Goal: Task Accomplishment & Management: Complete application form

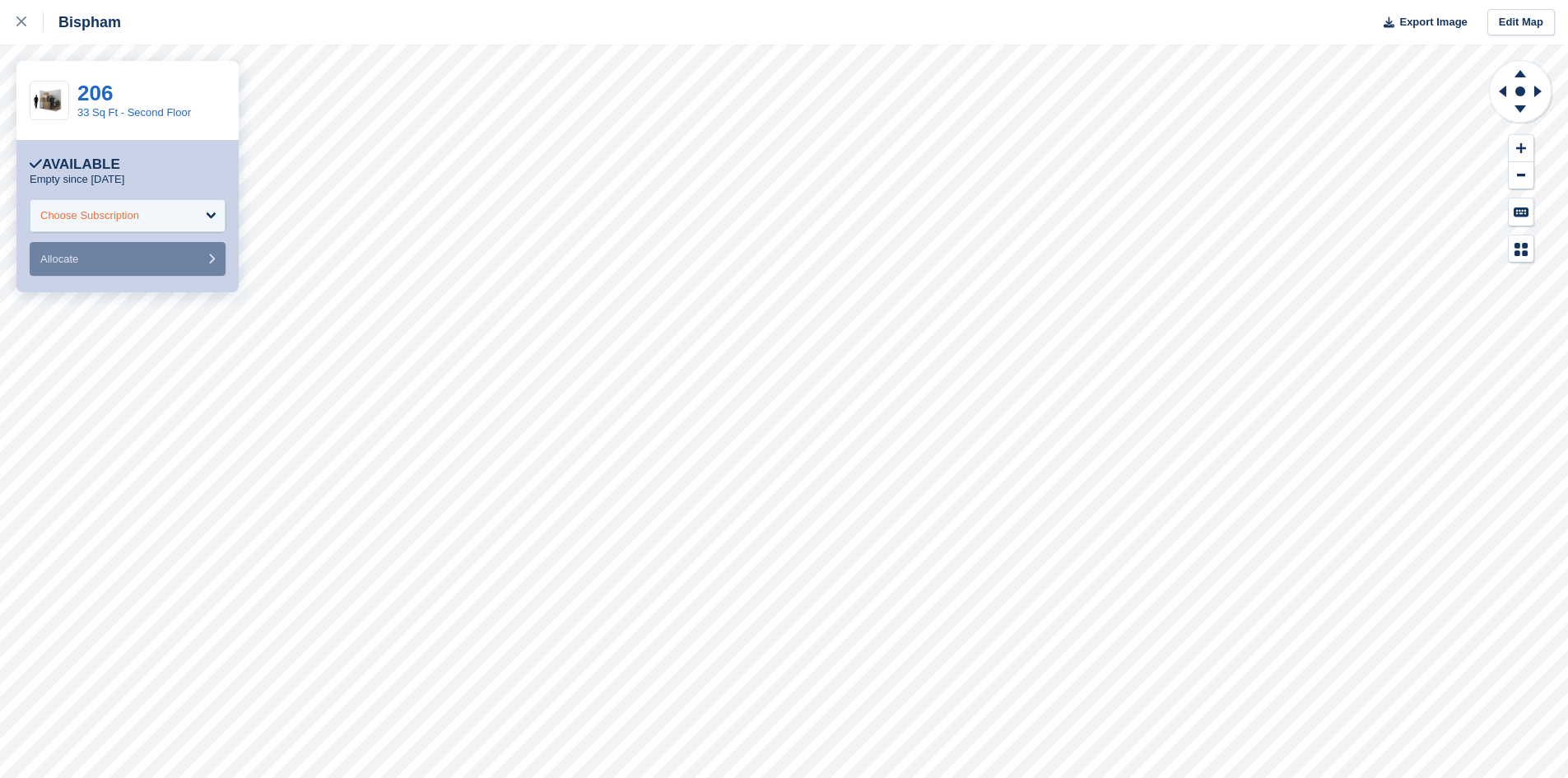
click at [163, 218] on div "Choose Subscription" at bounding box center [128, 216] width 196 height 33
type input "*"
click at [199, 219] on div "Choose Subscription" at bounding box center [128, 216] width 196 height 33
click at [114, 261] on input "select-one" at bounding box center [128, 259] width 175 height 24
type input "*"
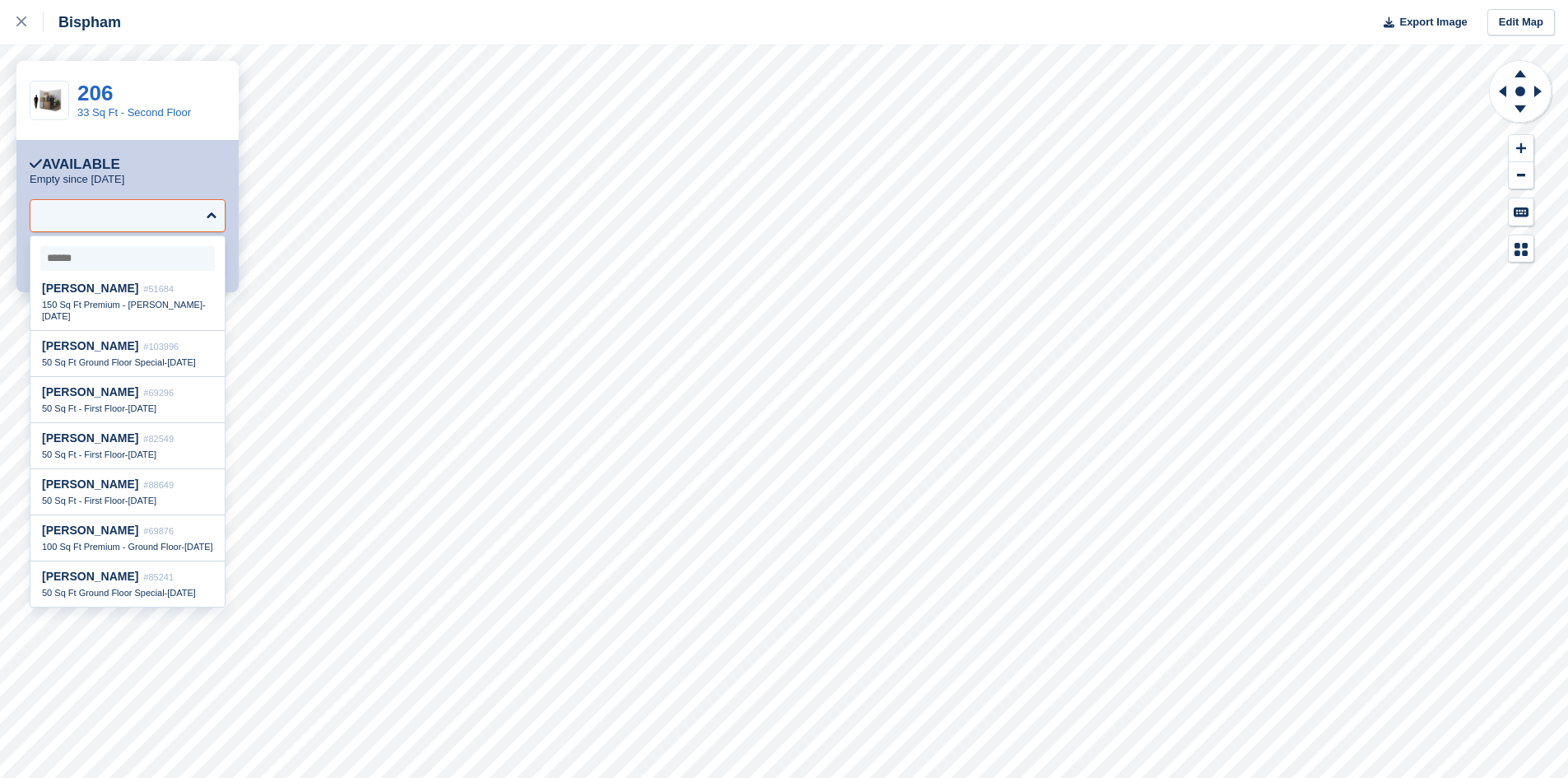
scroll to position [2106, 0]
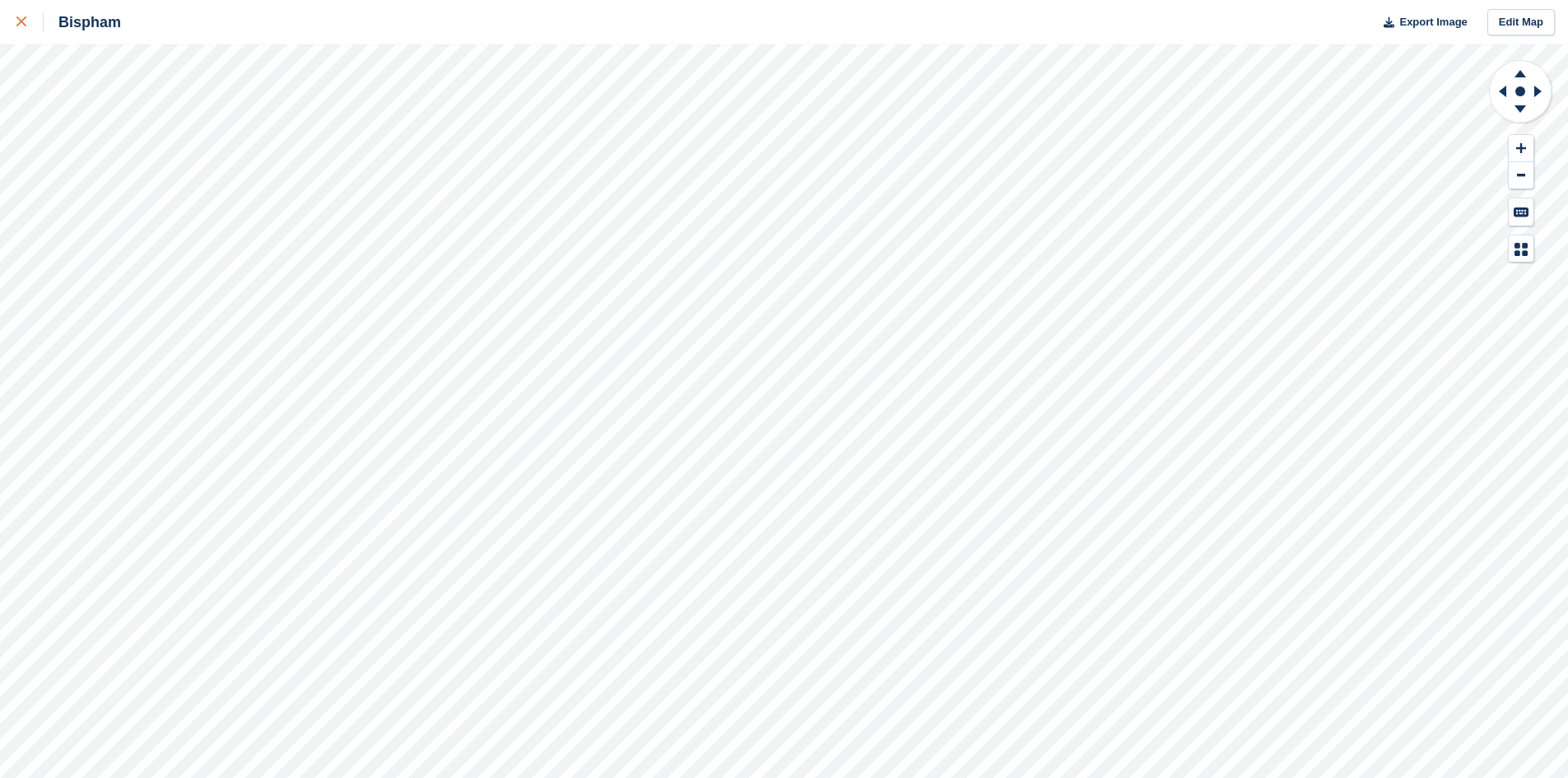
click at [17, 28] on div at bounding box center [30, 22] width 27 height 20
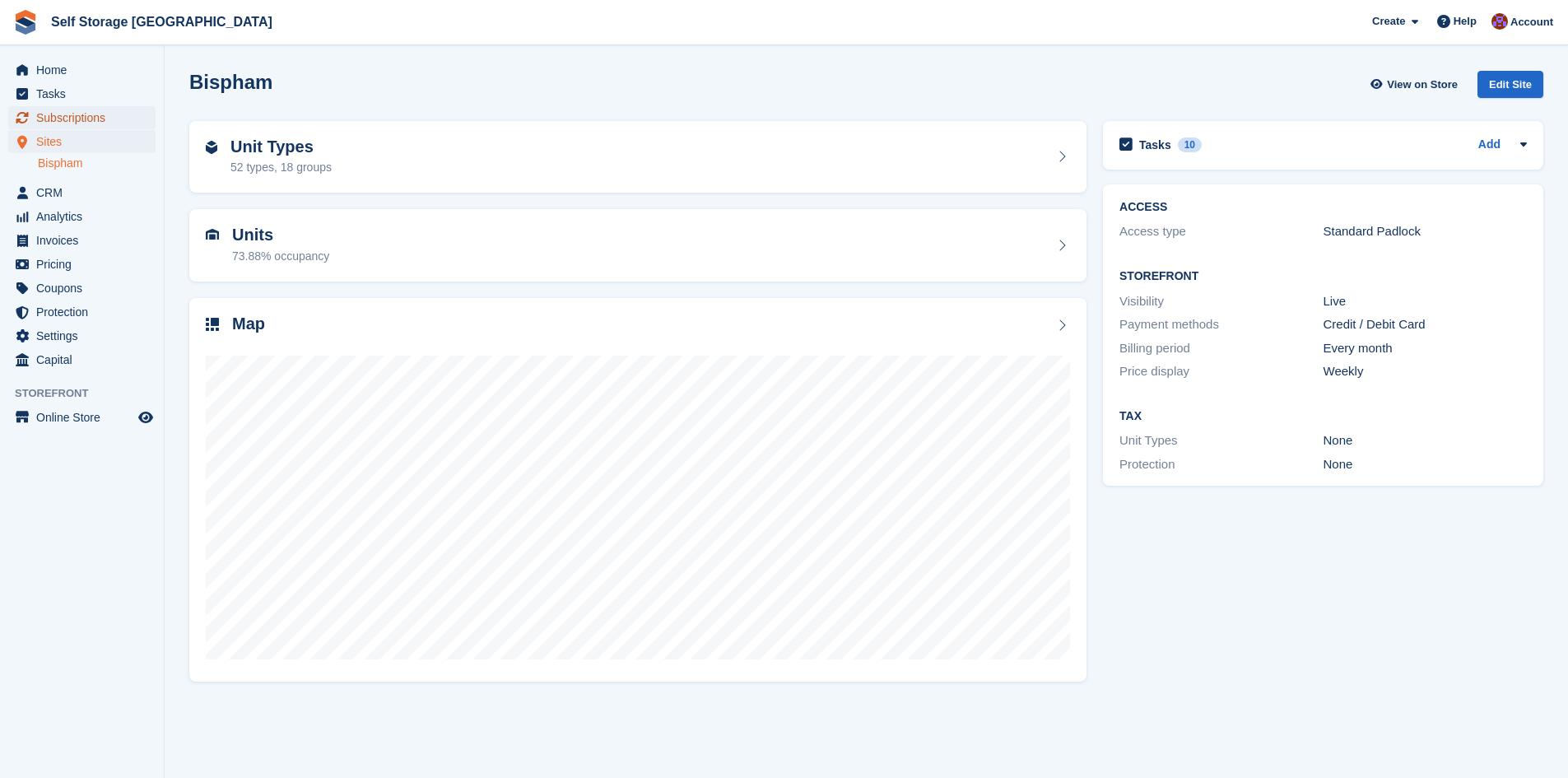
click at [90, 118] on span "Subscriptions" at bounding box center [85, 117] width 99 height 23
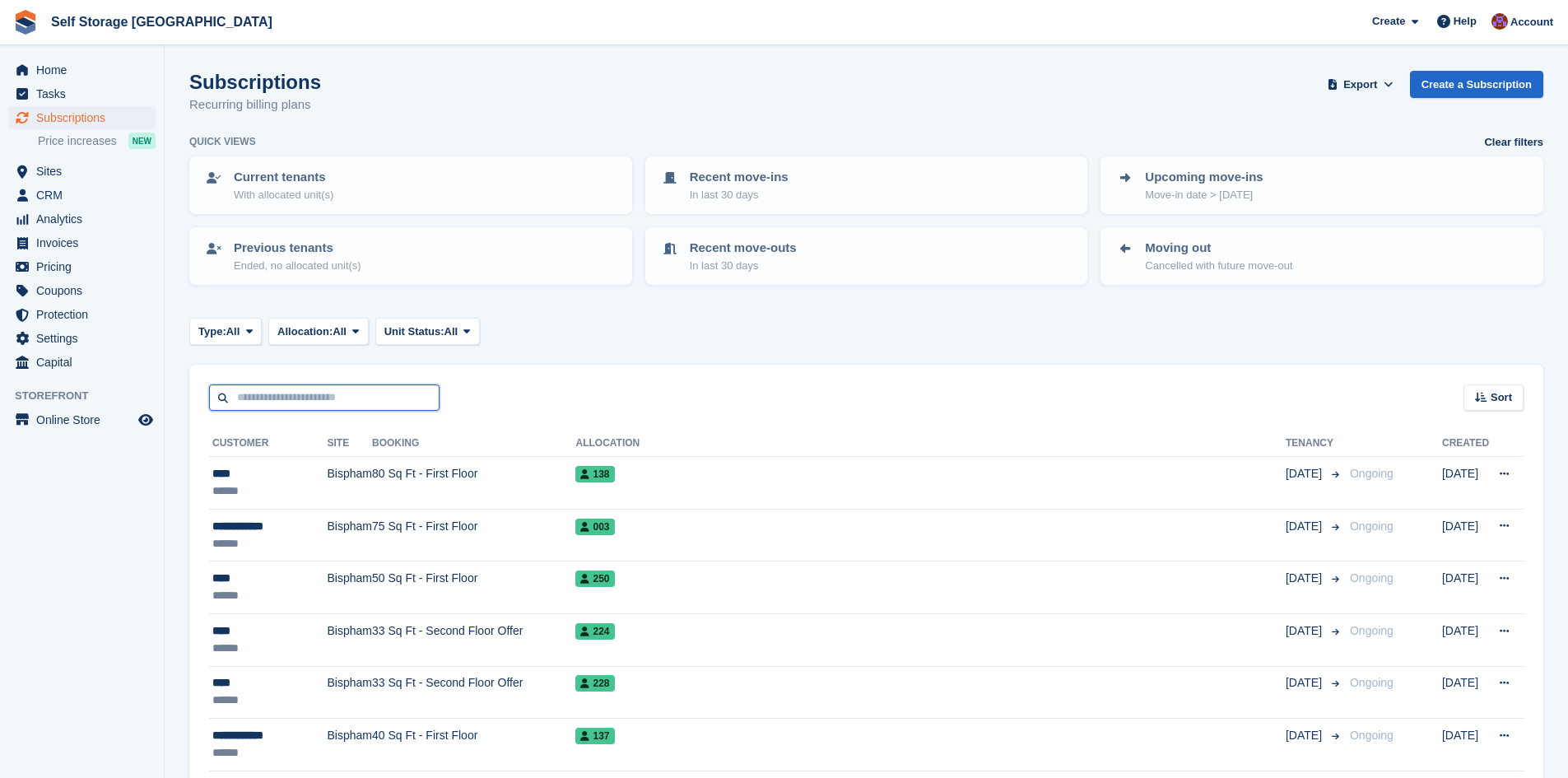
click at [317, 398] on input "text" at bounding box center [324, 398] width 231 height 27
type input "****"
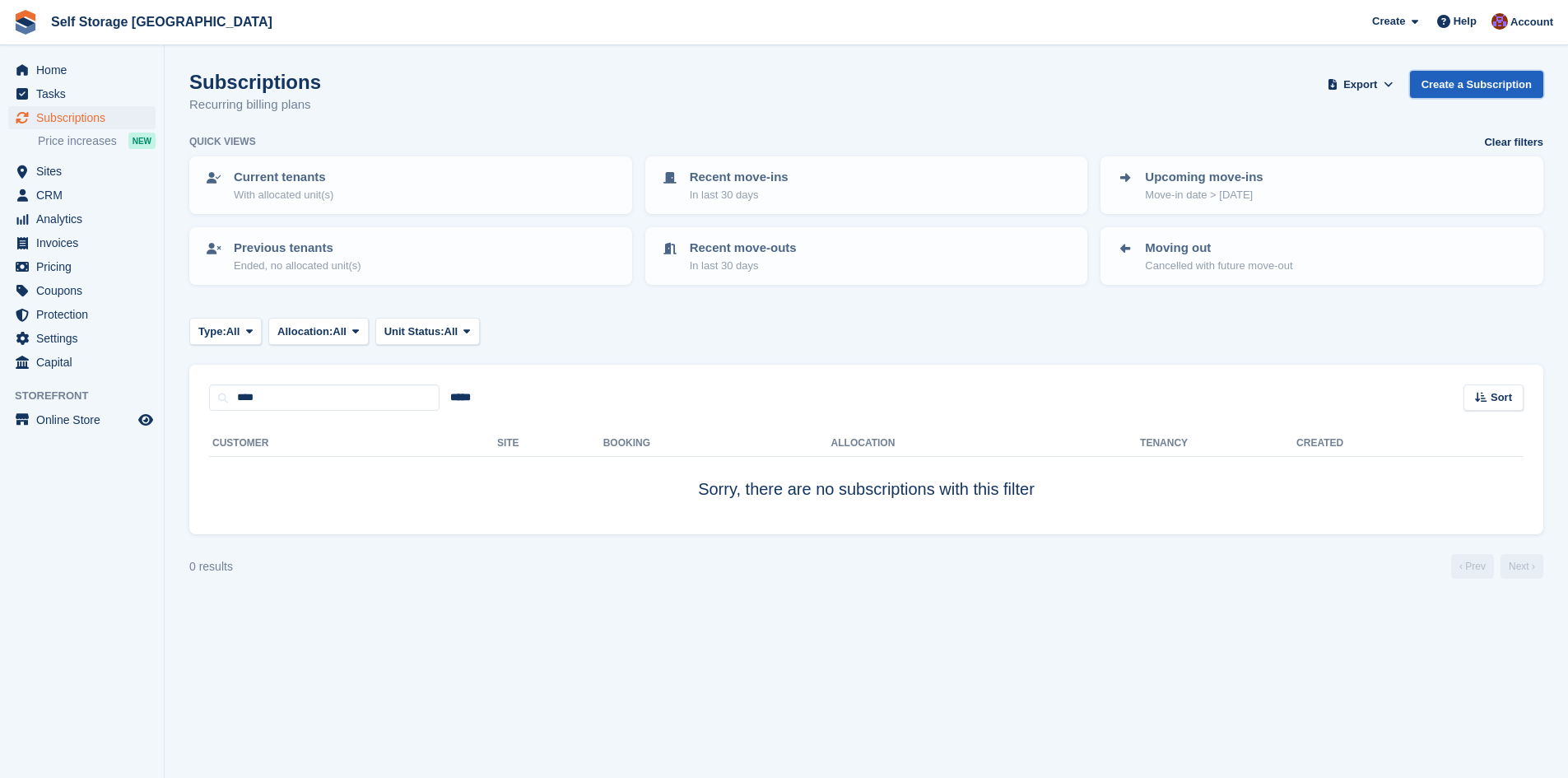
click at [1430, 92] on link "Create a Subscription" at bounding box center [1476, 84] width 134 height 27
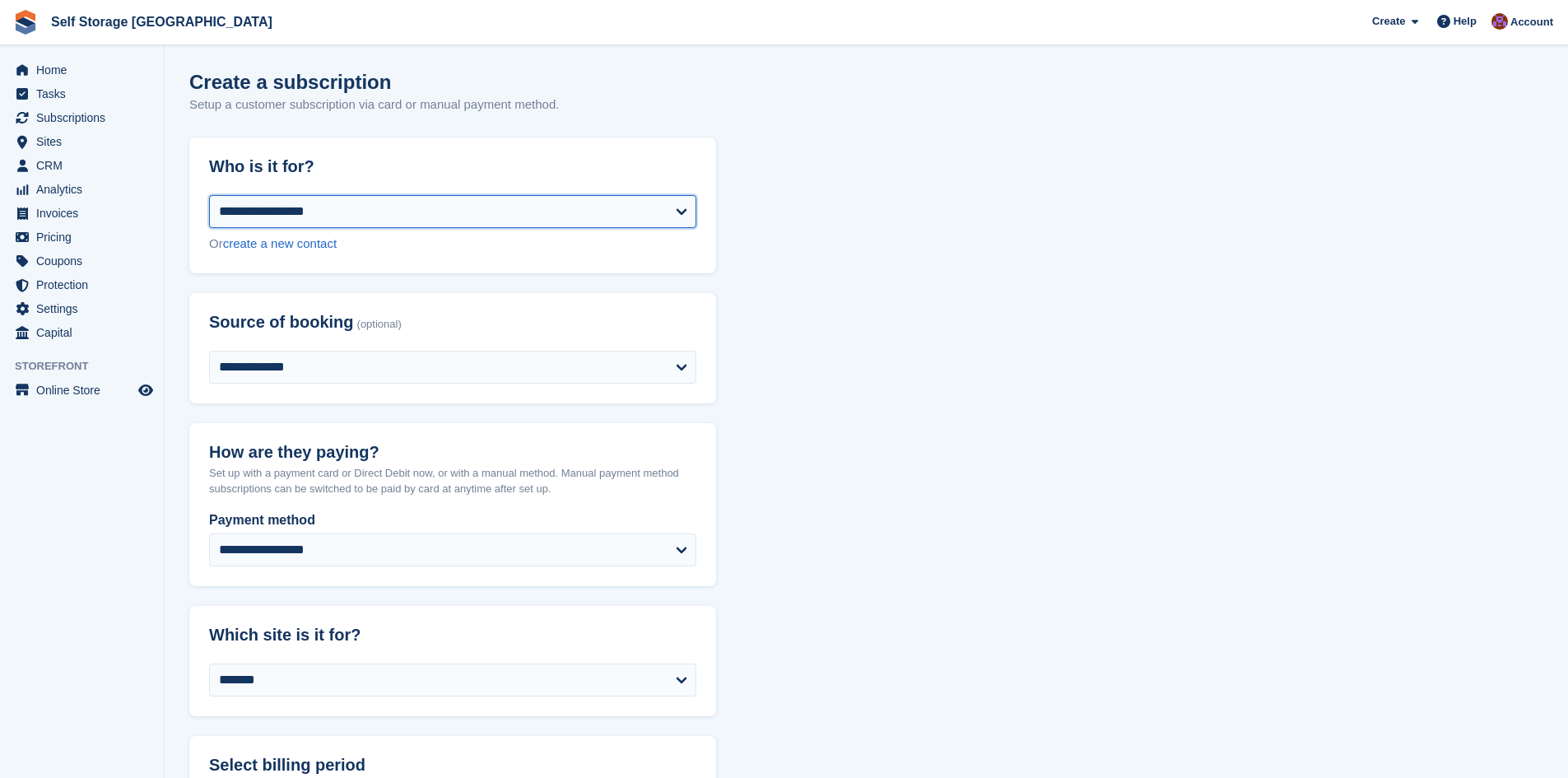
click at [602, 215] on select "**********" at bounding box center [452, 212] width 487 height 33
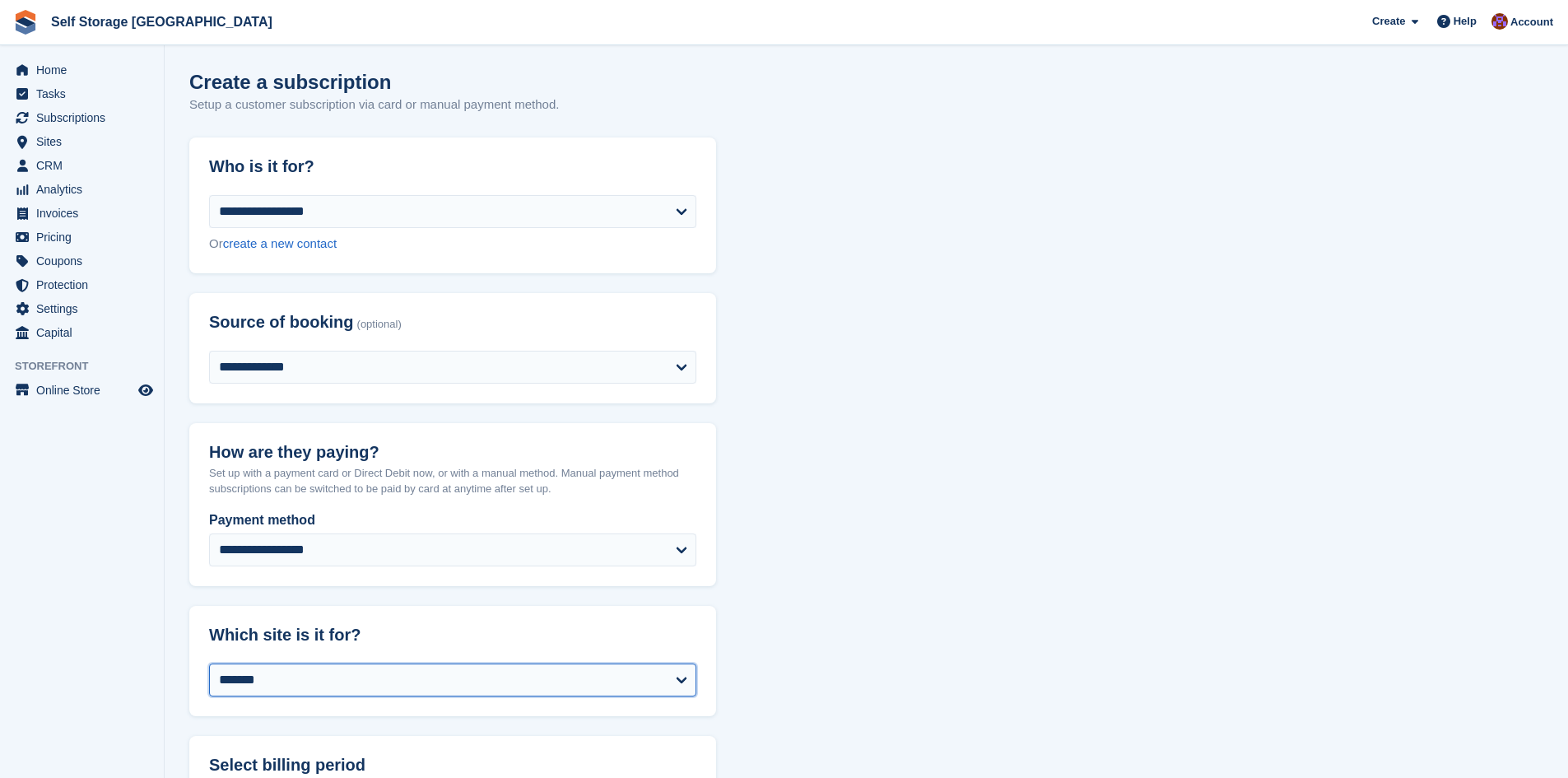
click at [562, 684] on select "*******" at bounding box center [452, 680] width 487 height 33
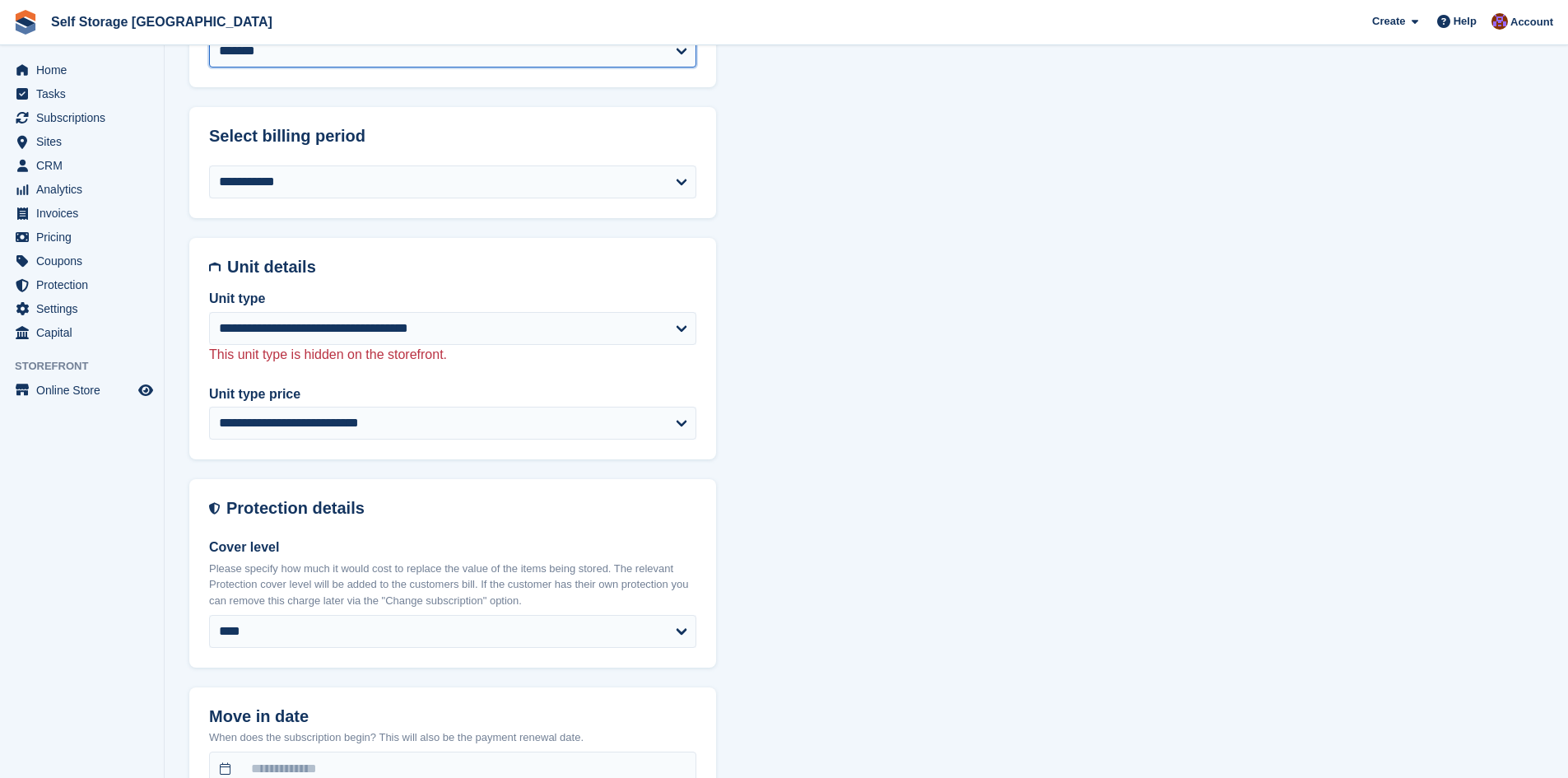
scroll to position [627, 0]
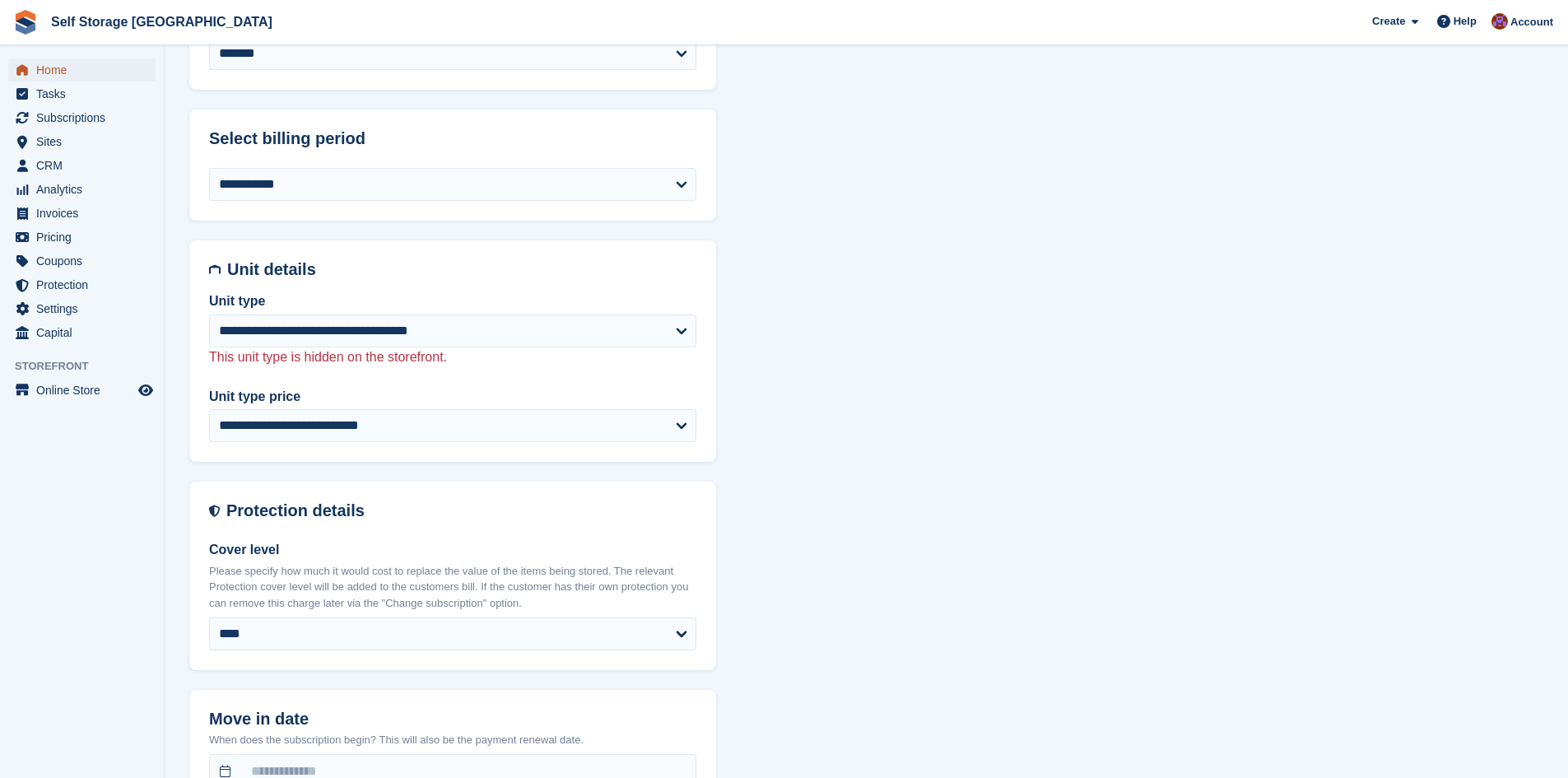
click at [51, 69] on span "Home" at bounding box center [85, 70] width 99 height 23
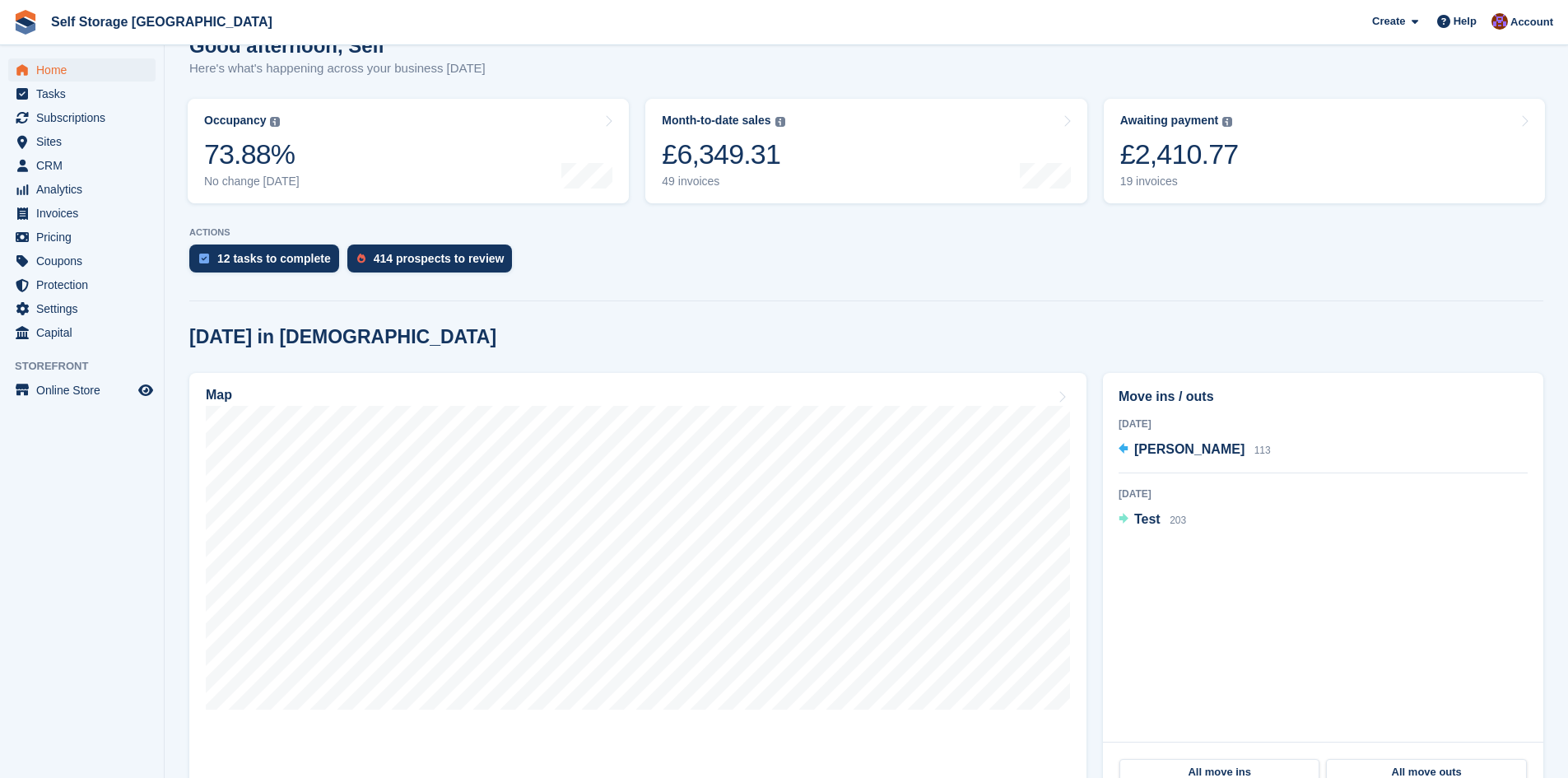
scroll to position [164, 0]
